Goal: Task Accomplishment & Management: Manage account settings

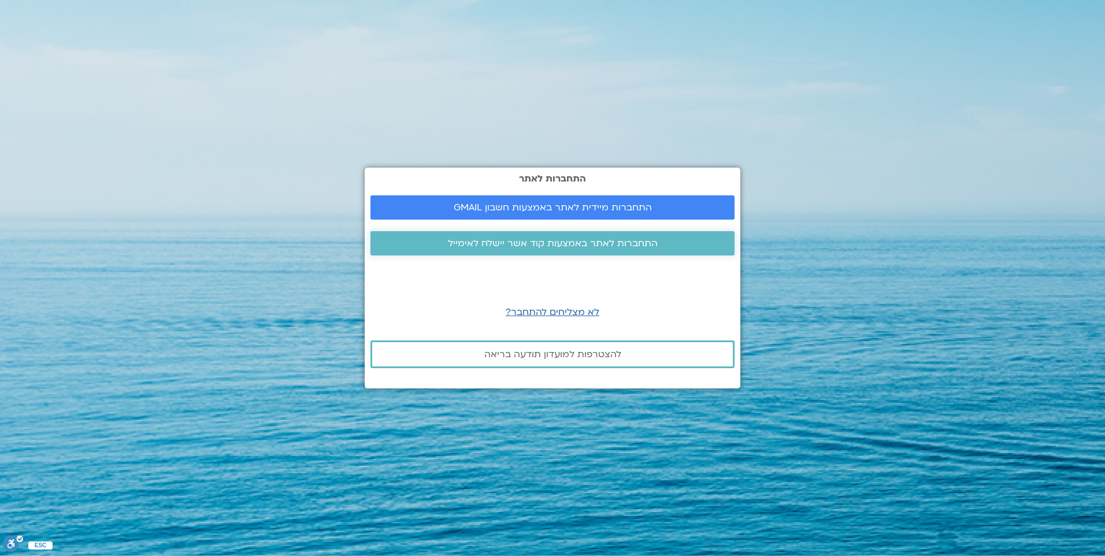
click at [596, 243] on span "התחברות לאתר באמצעות קוד אשר יישלח לאימייל" at bounding box center [553, 243] width 210 height 10
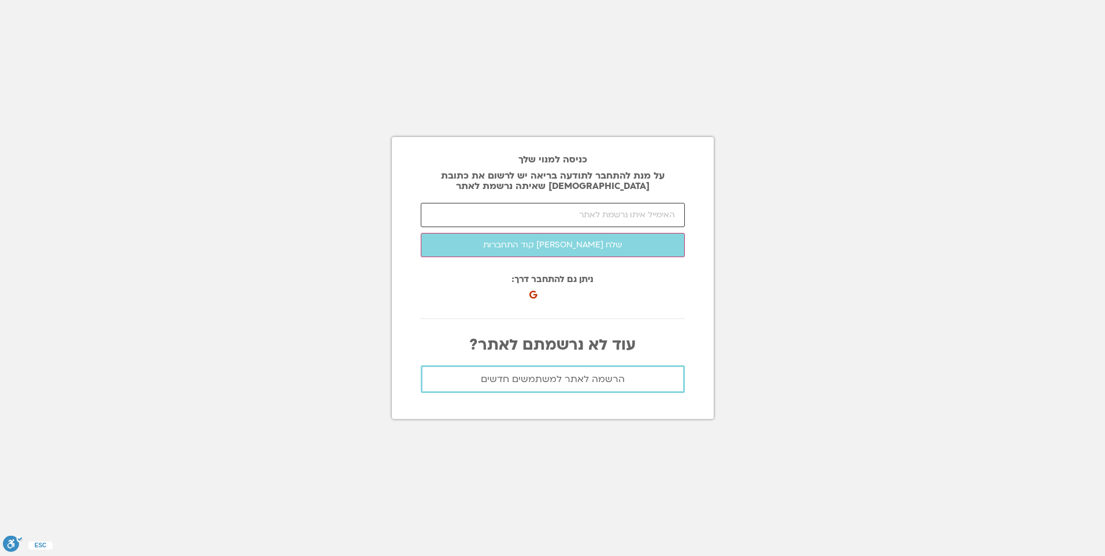
click at [621, 213] on input "email" at bounding box center [553, 215] width 264 height 24
type input "[EMAIL_ADDRESS][DOMAIN_NAME]"
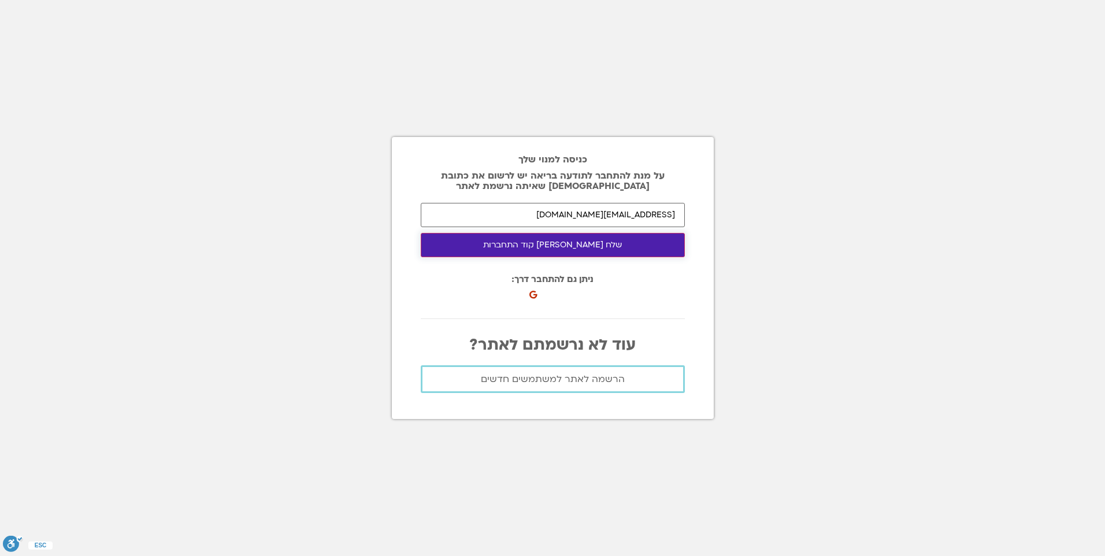
click at [564, 244] on button "שלח [PERSON_NAME] קוד התחברות" at bounding box center [553, 245] width 264 height 24
